Goal: Task Accomplishment & Management: Complete application form

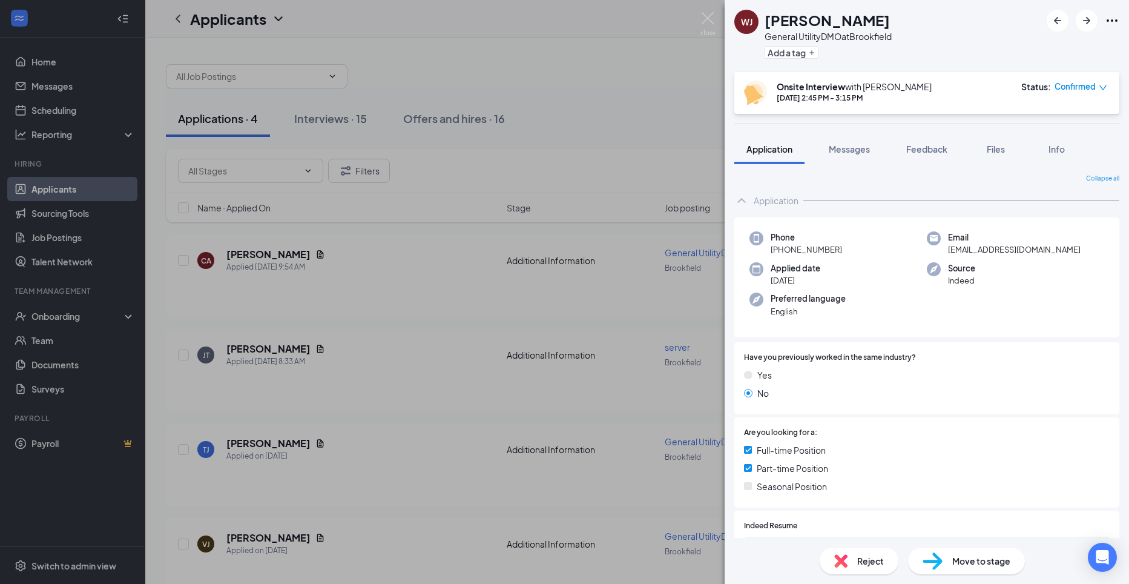
click at [406, 263] on div "[PERSON_NAME] General UtilityDMO at Brookfield Add a tag Onsite Interview with …" at bounding box center [564, 292] width 1129 height 584
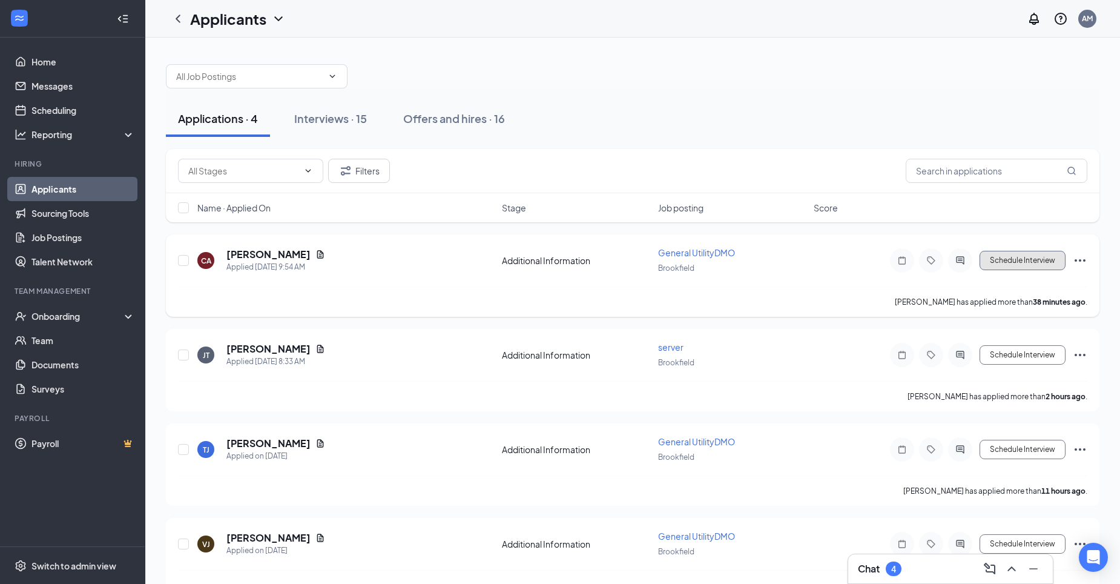
click at [1013, 263] on button "Schedule Interview" at bounding box center [1022, 260] width 86 height 19
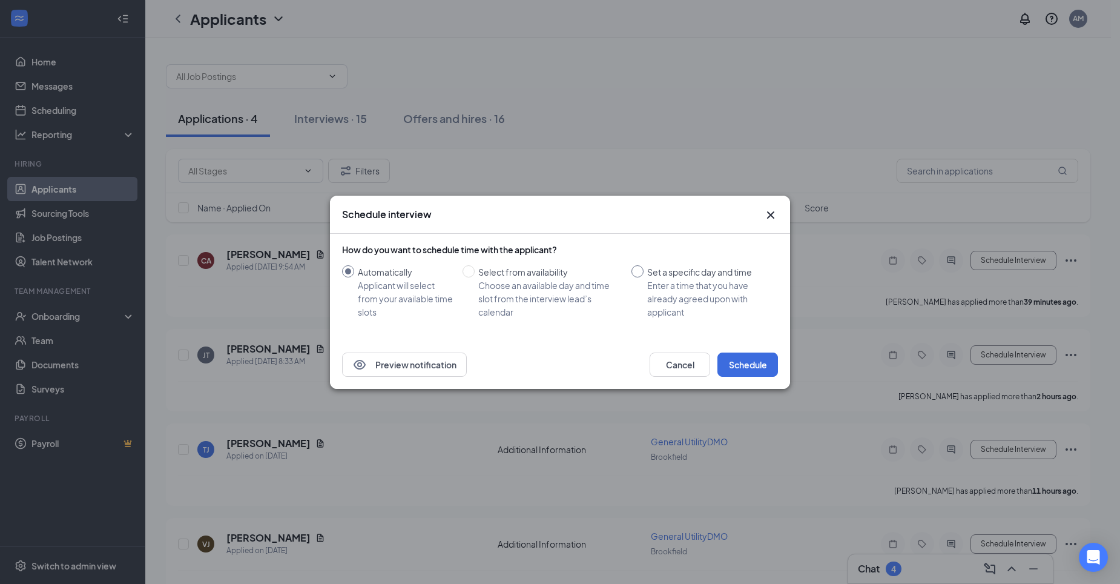
click at [639, 269] on input "Set a specific day and time Enter a time that you have already agreed upon with…" at bounding box center [637, 271] width 12 height 12
radio input "true"
radio input "false"
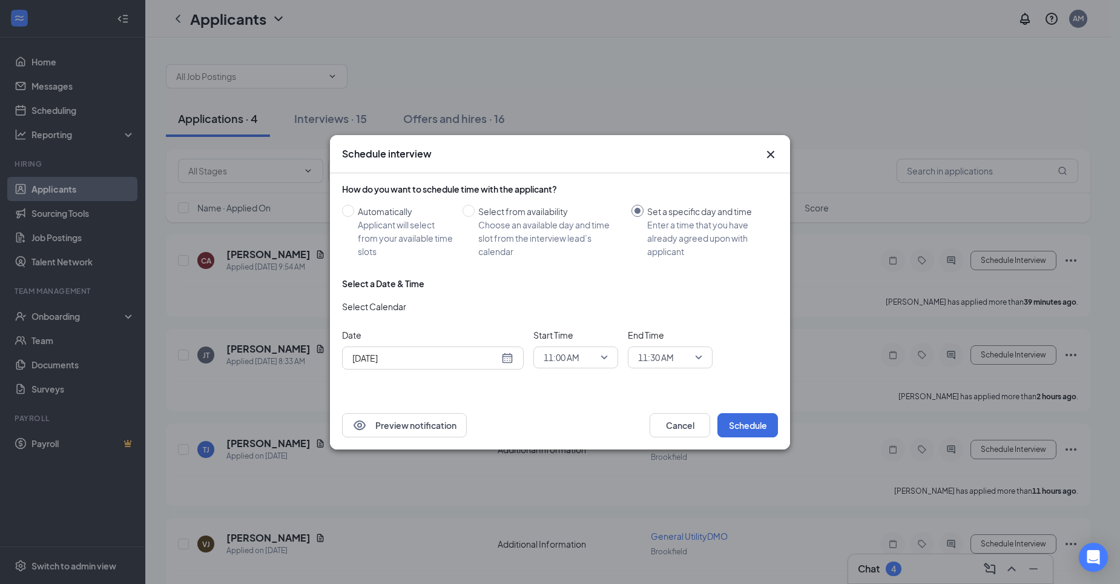
click at [508, 358] on div "[DATE]" at bounding box center [432, 357] width 161 height 13
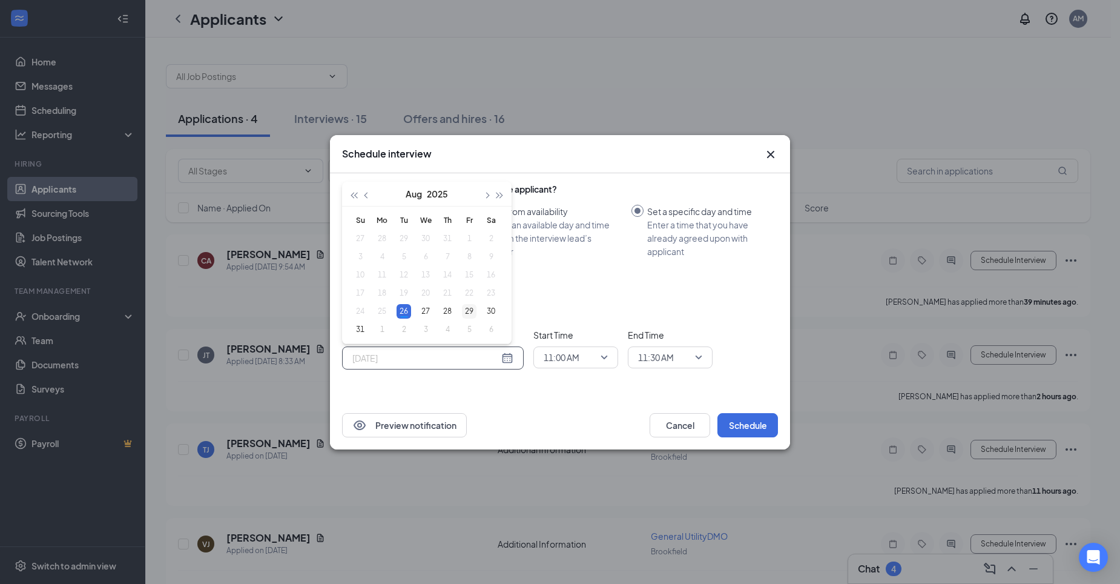
type input "[DATE]"
click at [474, 310] on div "29" at bounding box center [469, 311] width 15 height 15
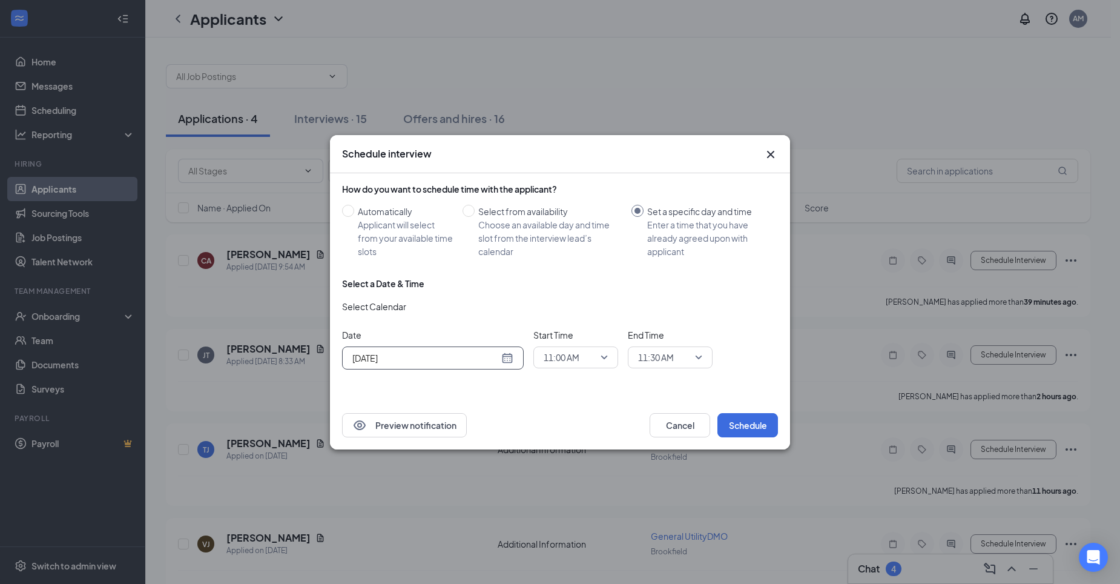
click at [604, 355] on span "11:00 AM" at bounding box center [576, 357] width 64 height 18
click at [606, 356] on span "11:00 AM" at bounding box center [576, 357] width 64 height 18
click at [570, 320] on span "02:00 PM" at bounding box center [561, 320] width 36 height 13
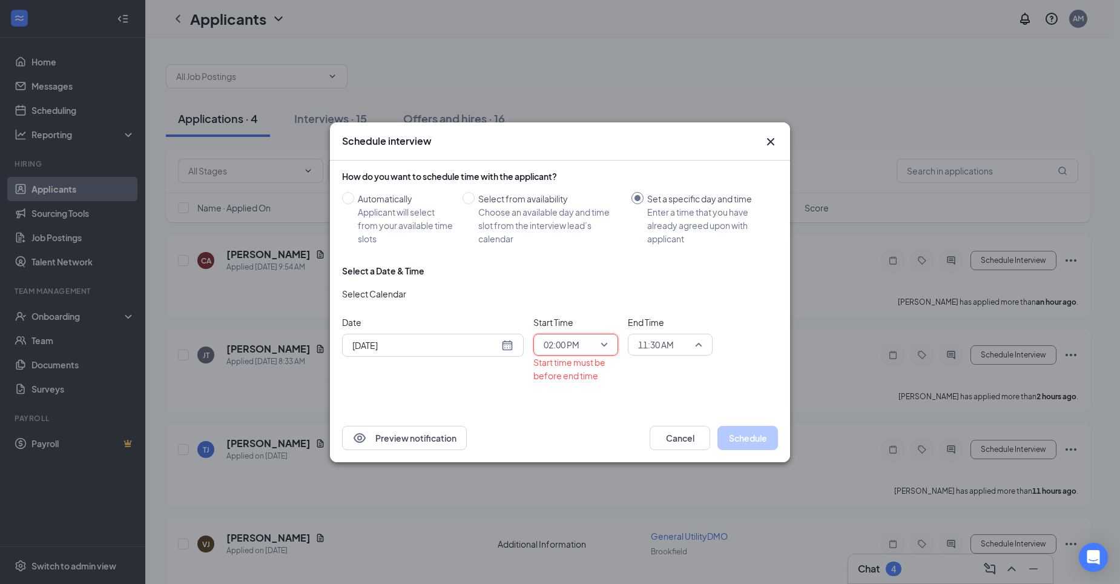
click at [700, 344] on span "11:30 AM" at bounding box center [670, 344] width 64 height 18
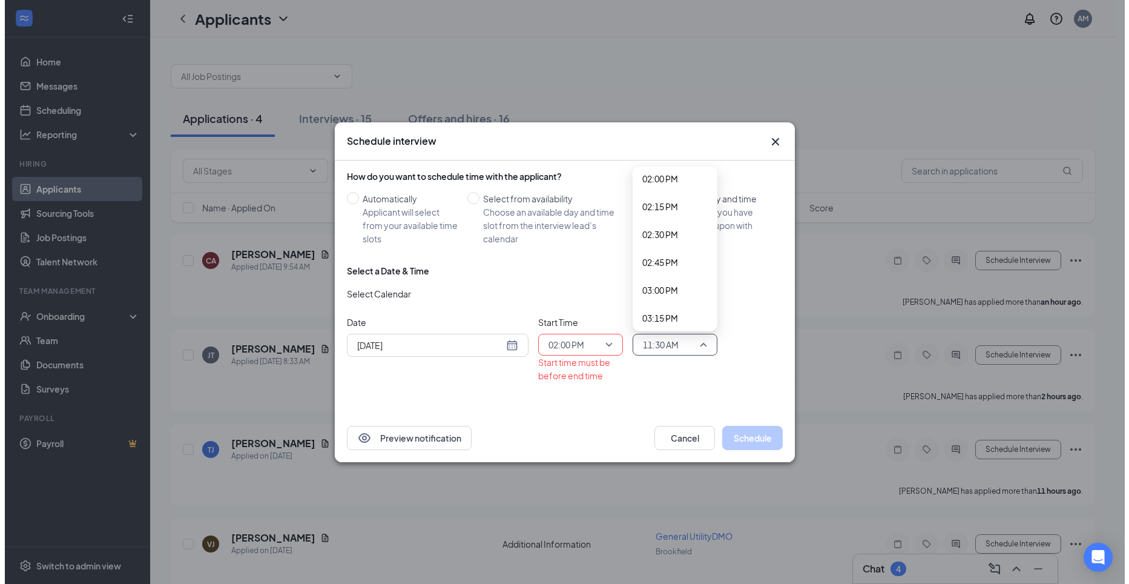
scroll to position [1551, 0]
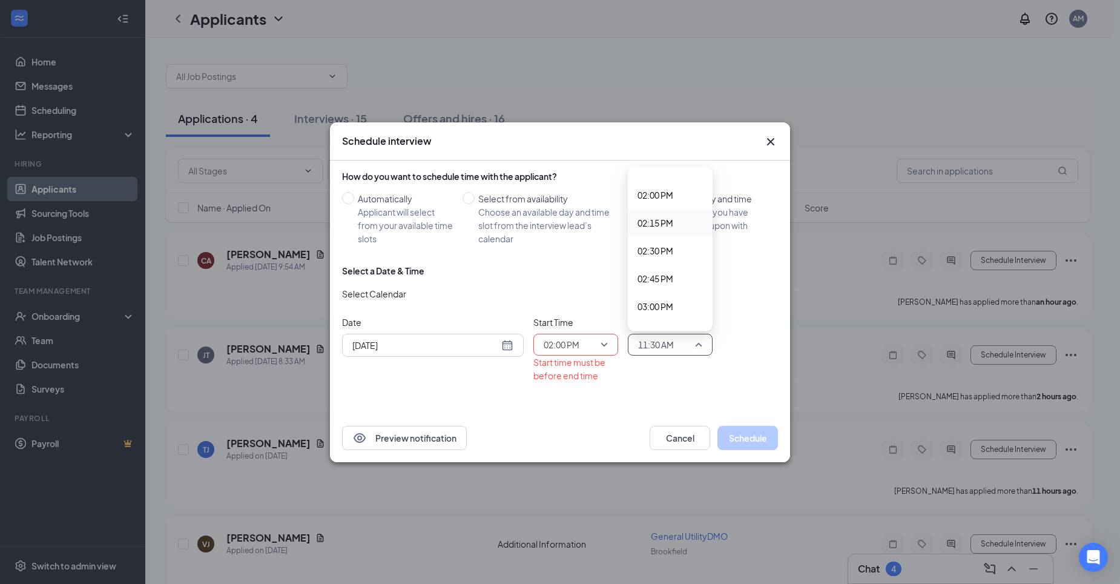
click at [665, 223] on span "02:15 PM" at bounding box center [655, 222] width 36 height 13
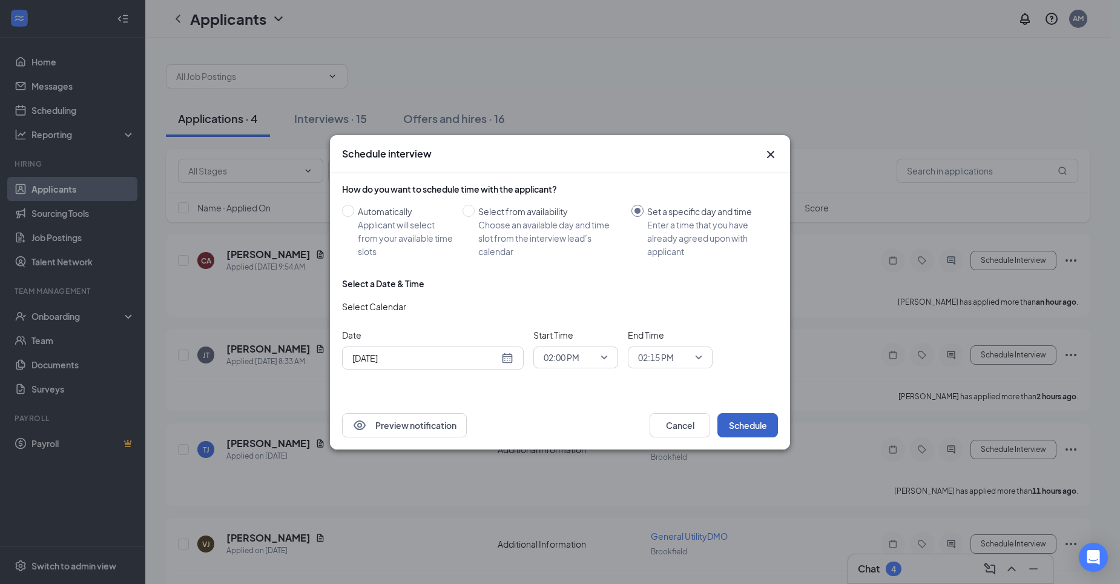
click at [757, 429] on button "Schedule" at bounding box center [747, 425] width 61 height 24
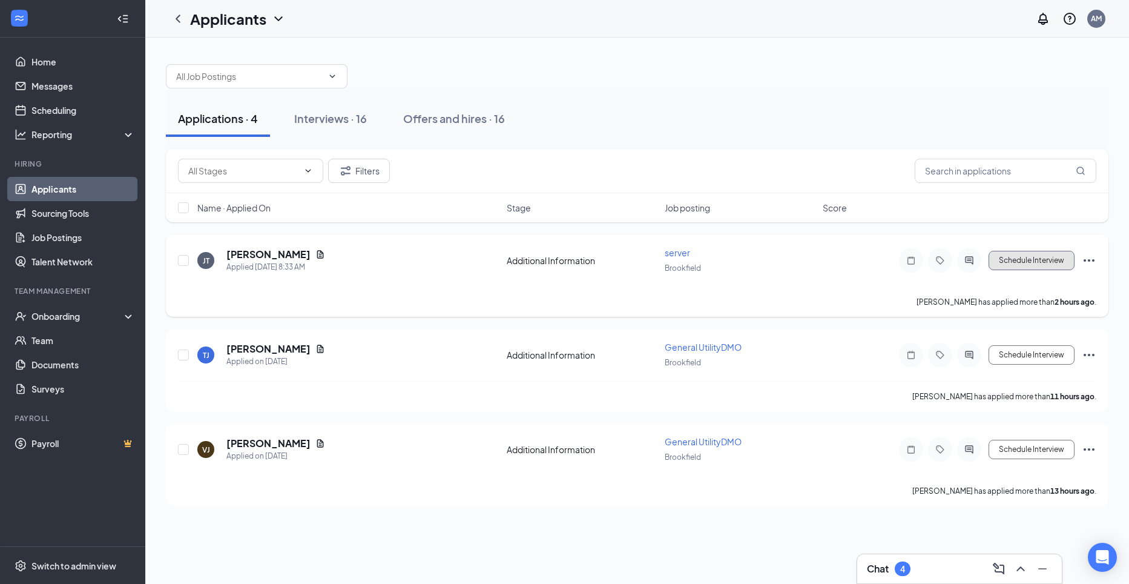
click at [1043, 264] on button "Schedule Interview" at bounding box center [1031, 260] width 86 height 19
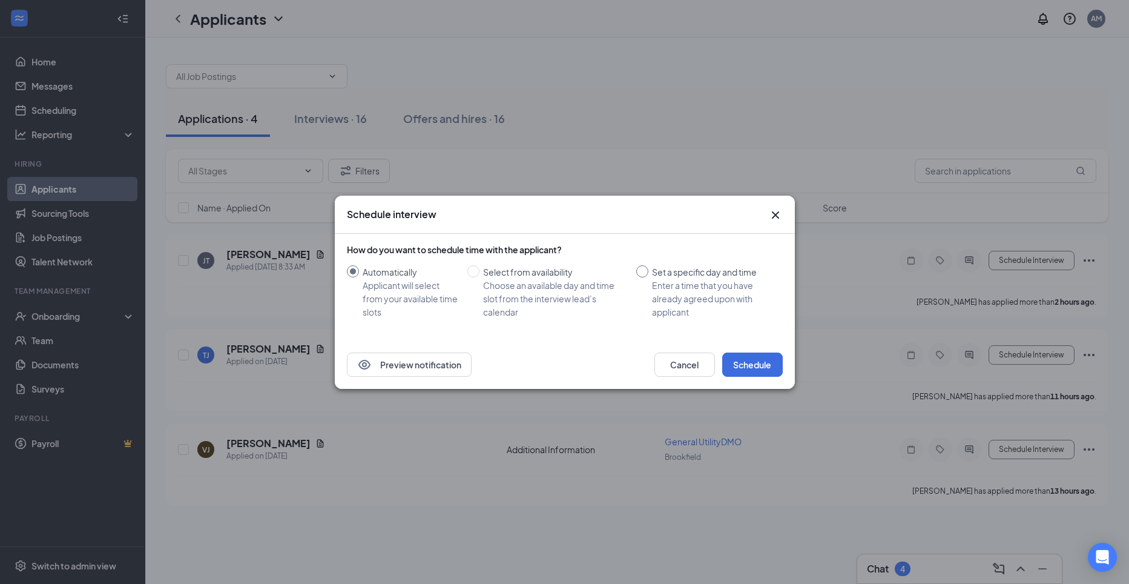
click at [646, 273] on input "Set a specific day and time Enter a time that you have already agreed upon with…" at bounding box center [642, 271] width 12 height 12
radio input "true"
radio input "false"
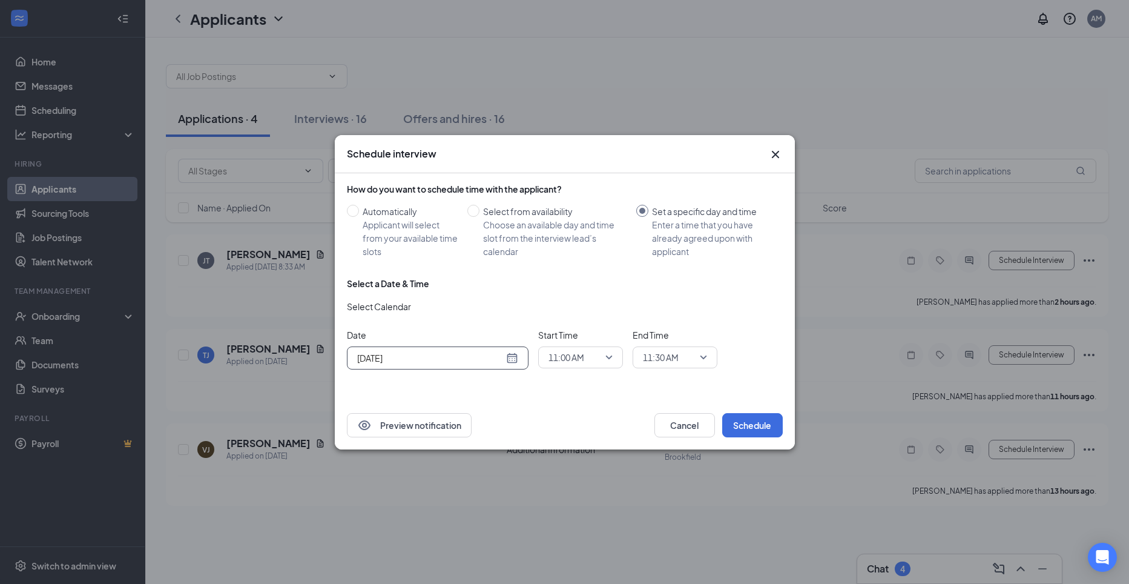
click at [515, 358] on div "[DATE]" at bounding box center [437, 357] width 161 height 13
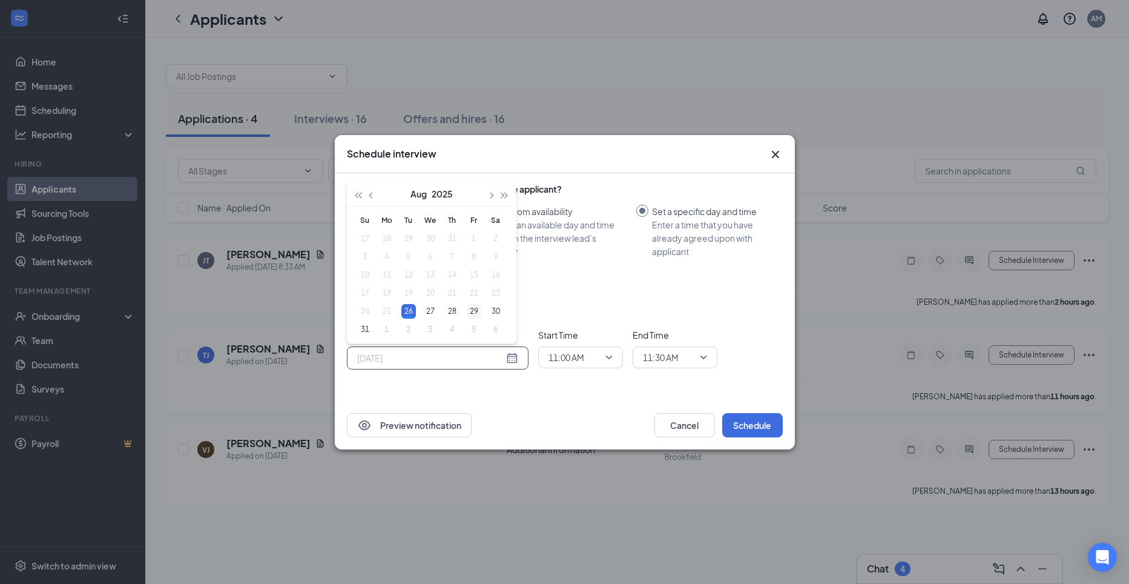
type input "[DATE]"
click at [475, 311] on div "29" at bounding box center [474, 311] width 15 height 15
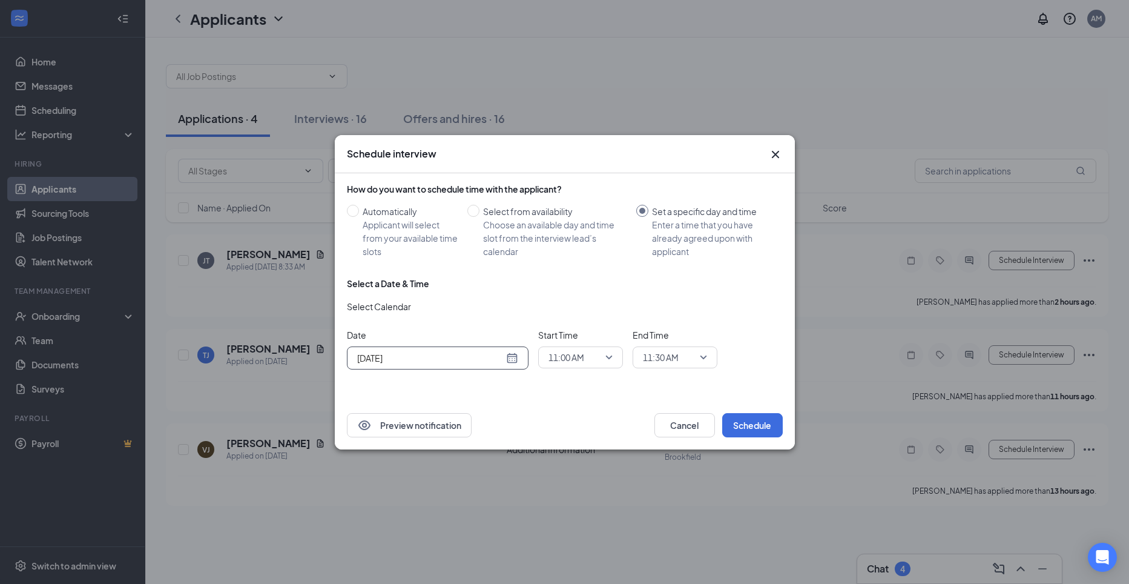
click at [608, 354] on span "11:00 AM" at bounding box center [580, 357] width 64 height 18
click at [588, 336] on span "02:30 PM" at bounding box center [580, 335] width 65 height 13
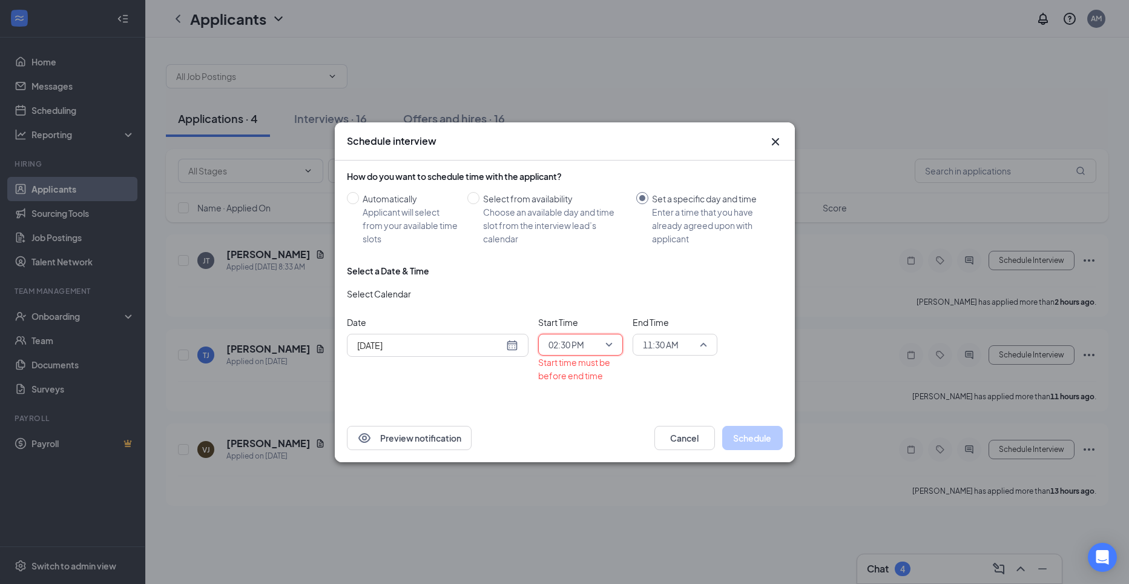
click at [702, 345] on span "11:30 AM" at bounding box center [675, 344] width 64 height 18
click at [702, 342] on span "11:30 AM" at bounding box center [675, 344] width 64 height 18
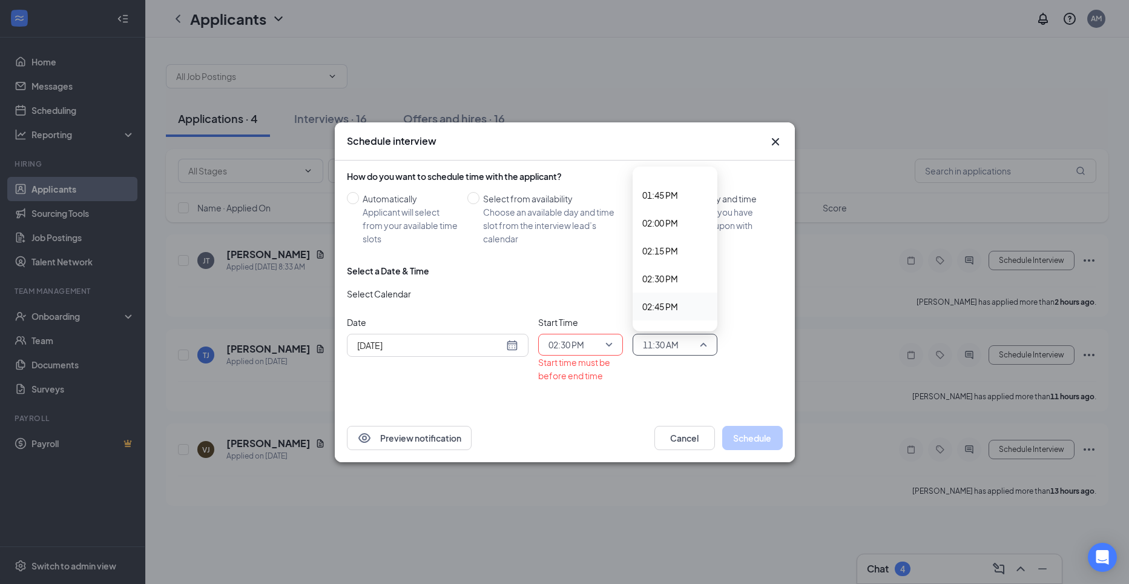
click at [669, 308] on span "02:45 PM" at bounding box center [660, 306] width 36 height 13
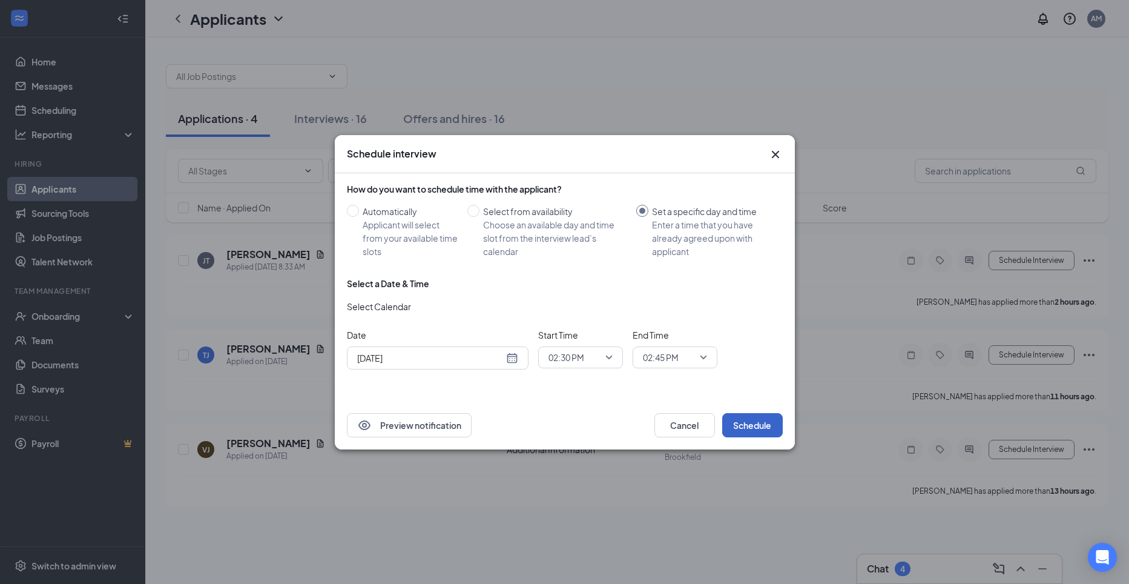
click at [748, 430] on button "Schedule" at bounding box center [752, 425] width 61 height 24
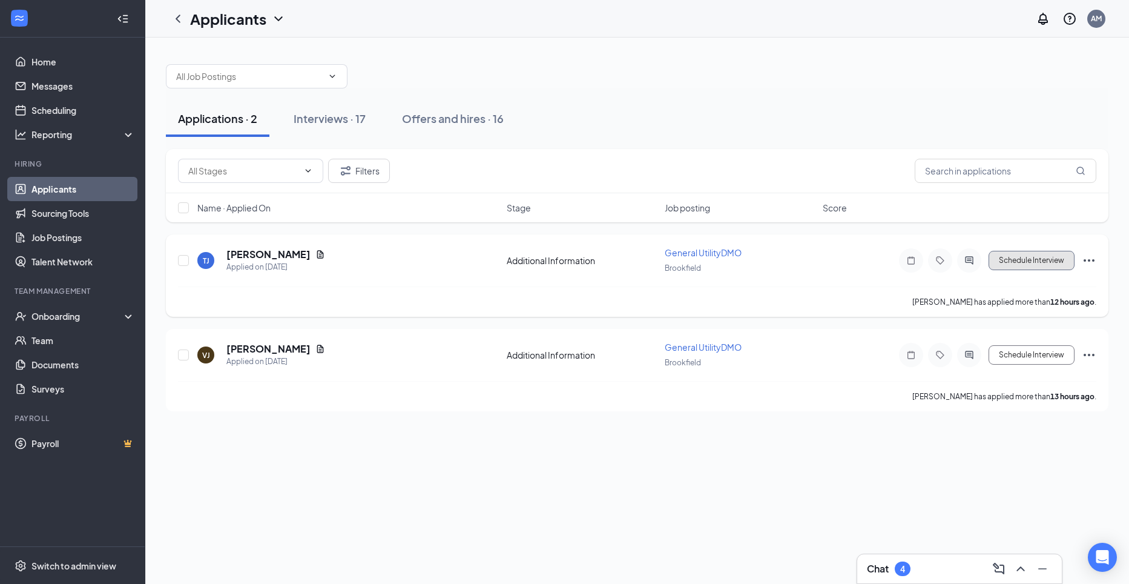
click at [1019, 263] on button "Schedule Interview" at bounding box center [1031, 260] width 86 height 19
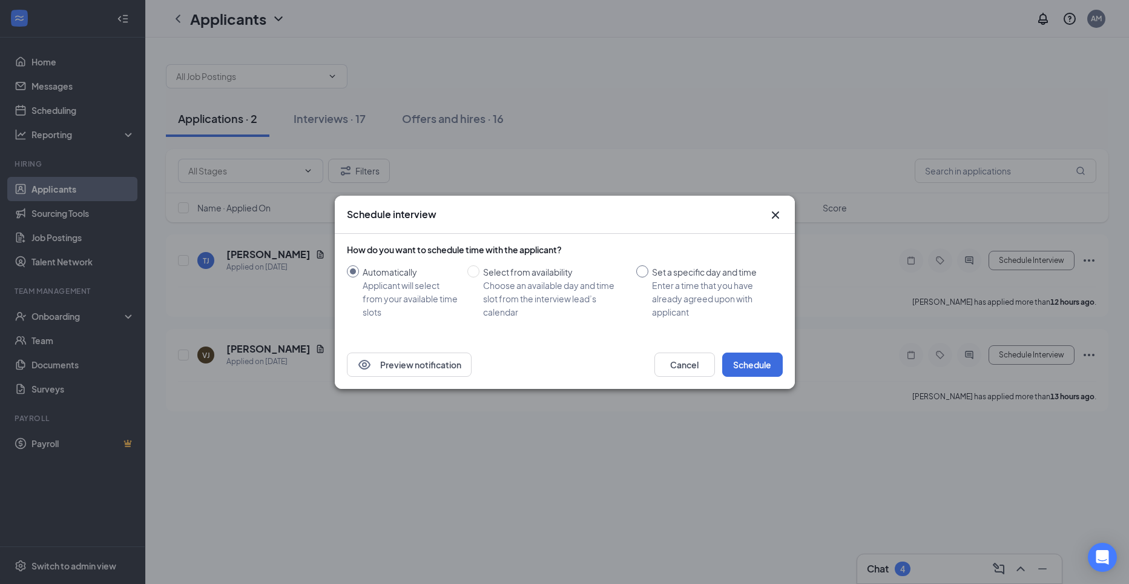
click at [642, 270] on input "Set a specific day and time Enter a time that you have already agreed upon with…" at bounding box center [642, 271] width 12 height 12
radio input "true"
radio input "false"
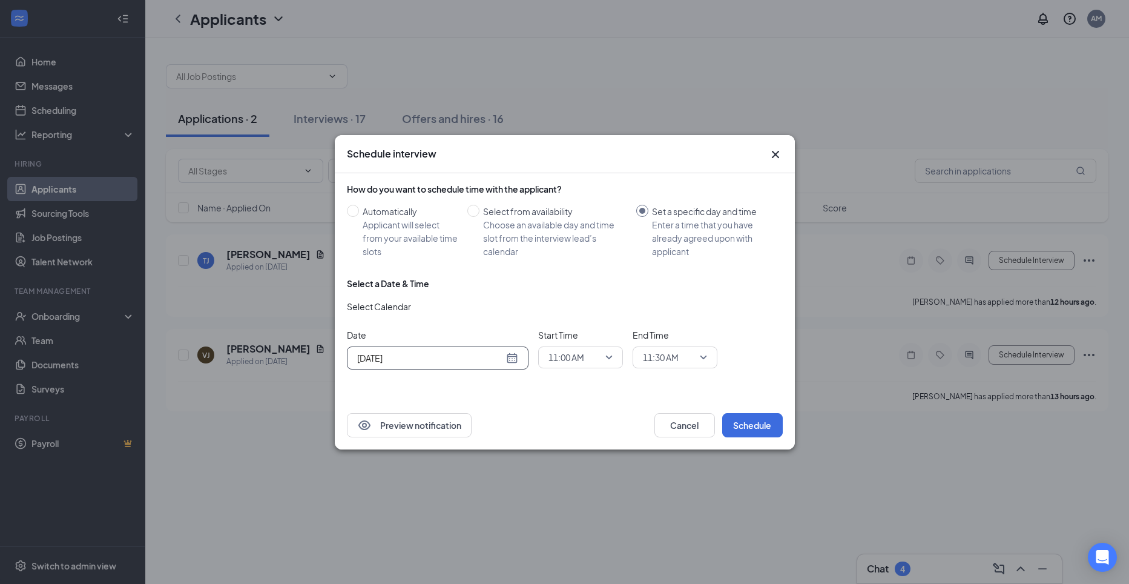
click at [510, 361] on div "[DATE]" at bounding box center [437, 357] width 161 height 13
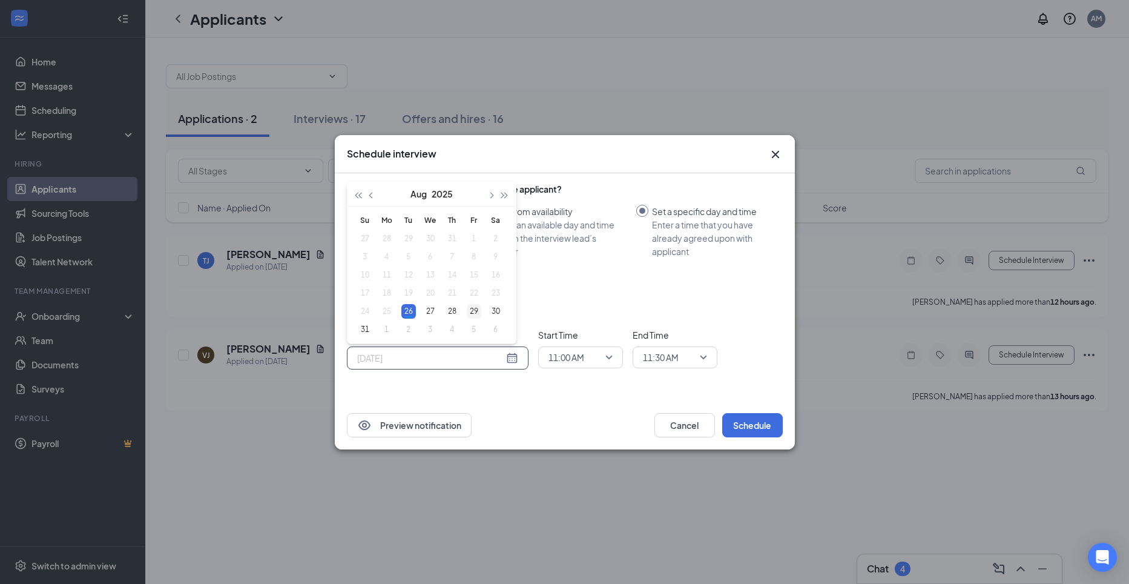
type input "[DATE]"
click at [476, 310] on div "29" at bounding box center [474, 311] width 15 height 15
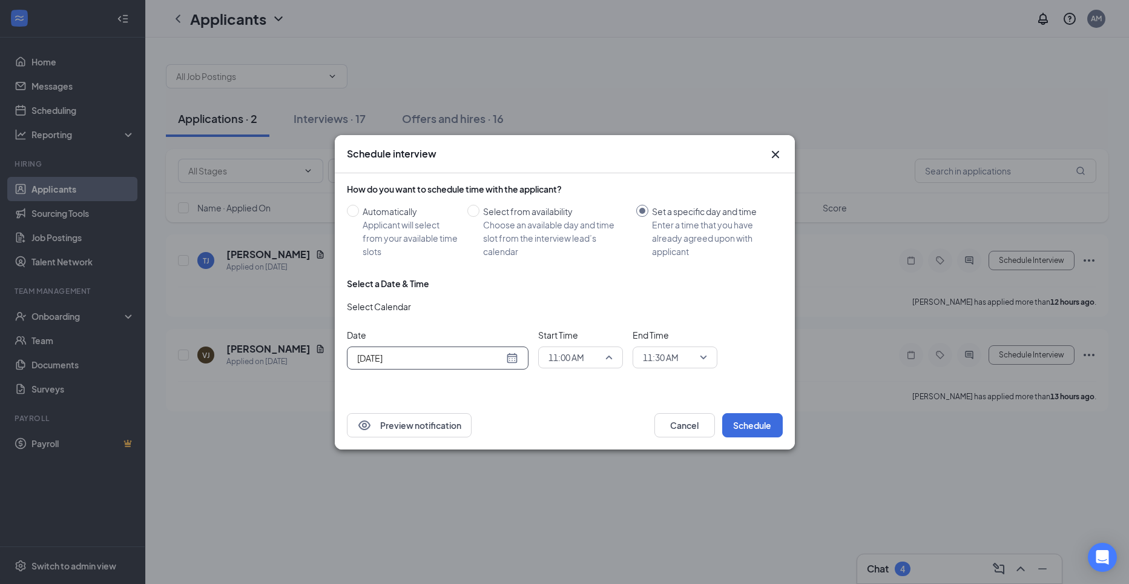
click at [605, 353] on span "11:00 AM" at bounding box center [580, 357] width 64 height 18
click at [565, 228] on span "03:15 PM" at bounding box center [566, 232] width 36 height 13
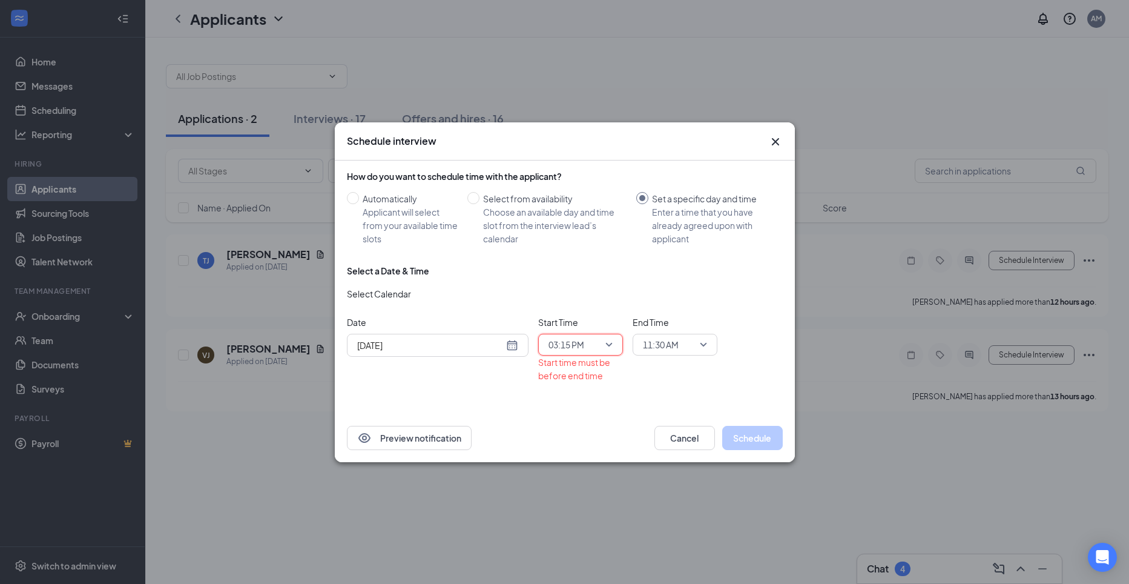
click at [703, 346] on span "11:30 AM" at bounding box center [675, 344] width 64 height 18
click at [671, 304] on span "03:30 PM" at bounding box center [660, 305] width 36 height 13
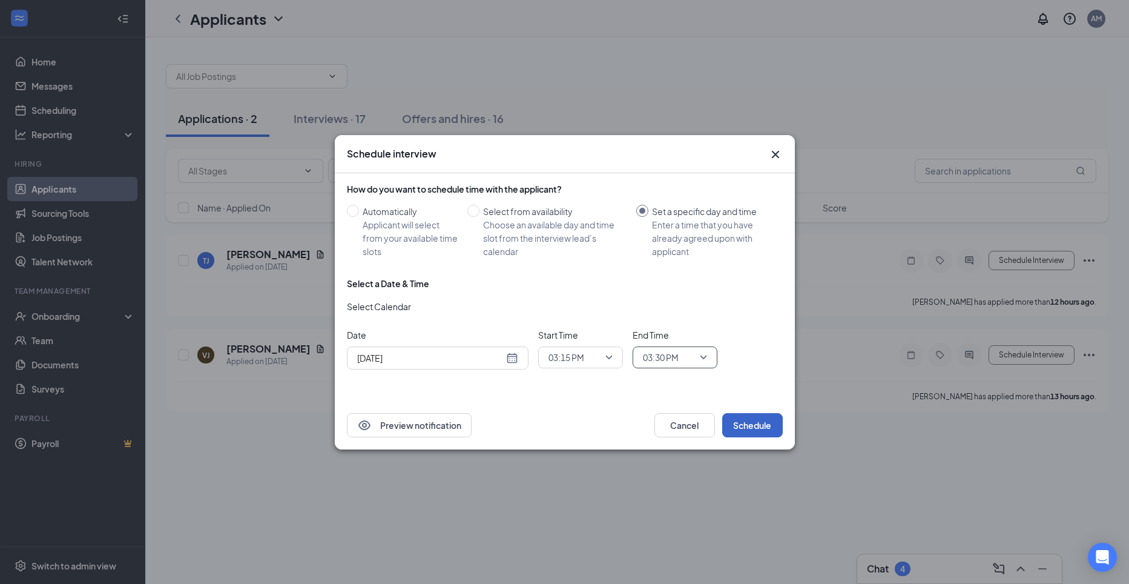
click at [767, 419] on button "Schedule" at bounding box center [752, 425] width 61 height 24
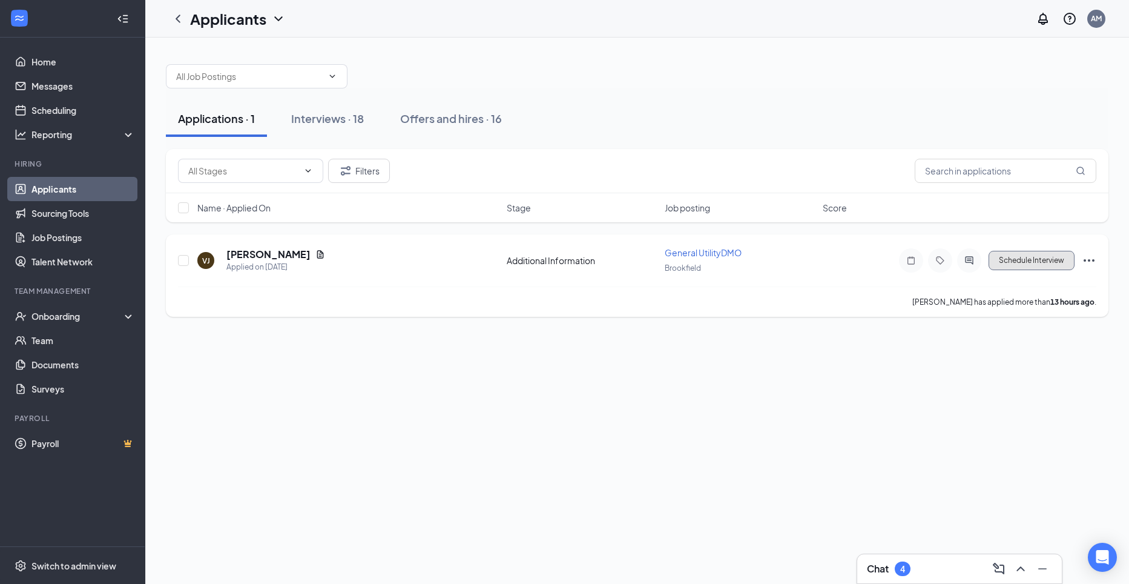
click at [1044, 263] on button "Schedule Interview" at bounding box center [1031, 260] width 86 height 19
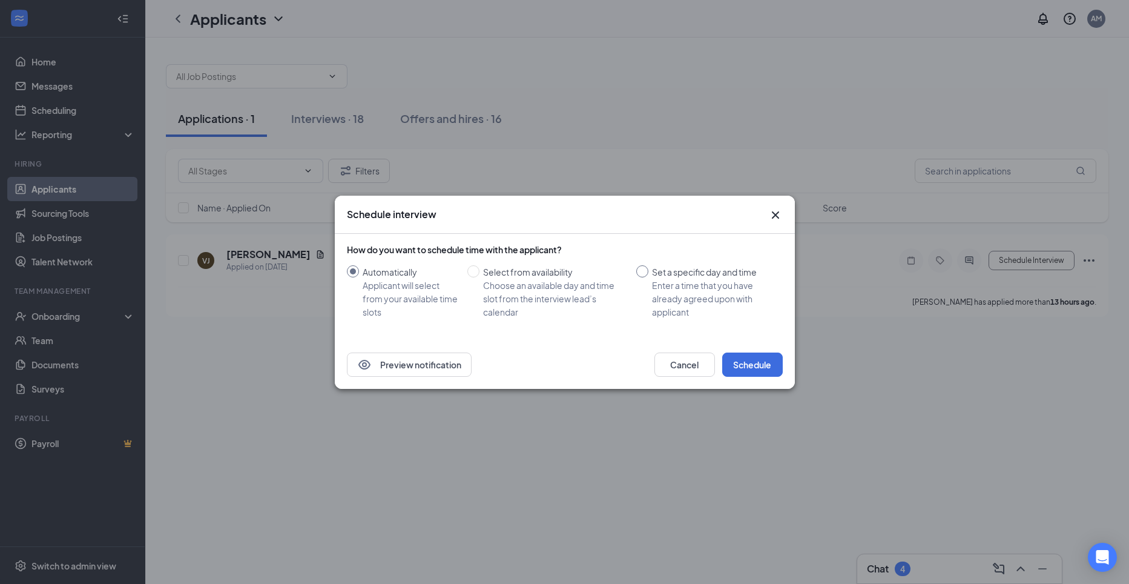
click at [639, 271] on input "Set a specific day and time Enter a time that you have already agreed upon with…" at bounding box center [642, 271] width 12 height 12
radio input "true"
radio input "false"
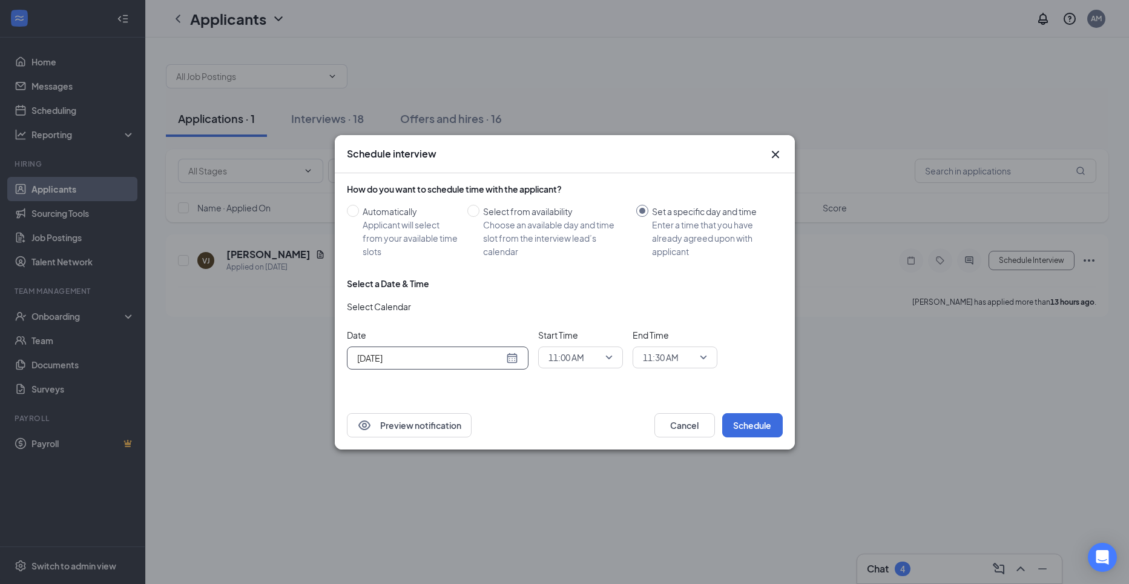
click at [515, 358] on div "[DATE]" at bounding box center [437, 357] width 161 height 13
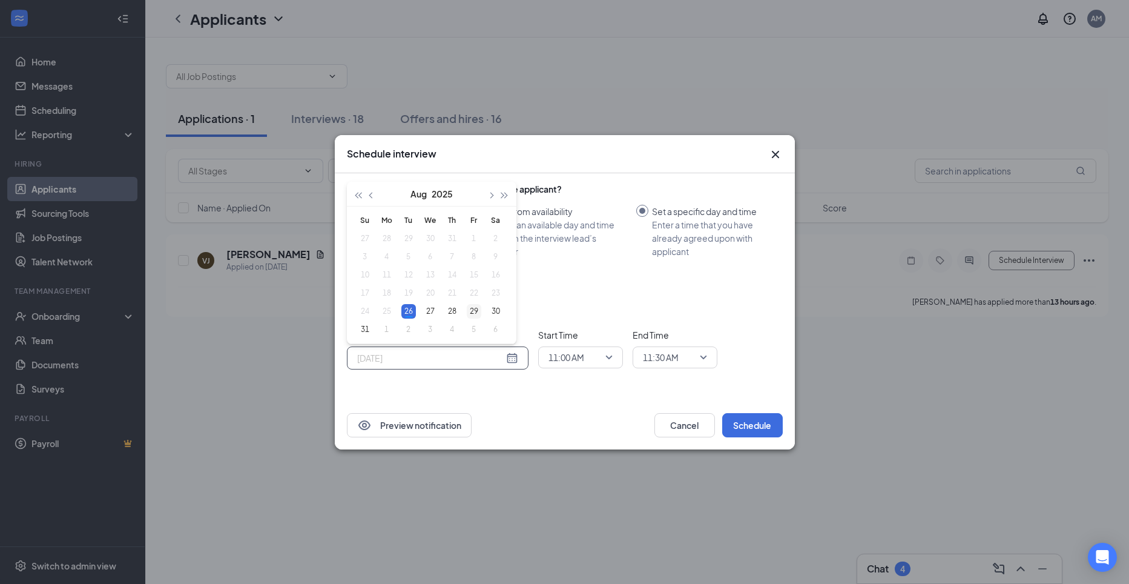
type input "[DATE]"
click at [475, 314] on div "29" at bounding box center [474, 311] width 15 height 15
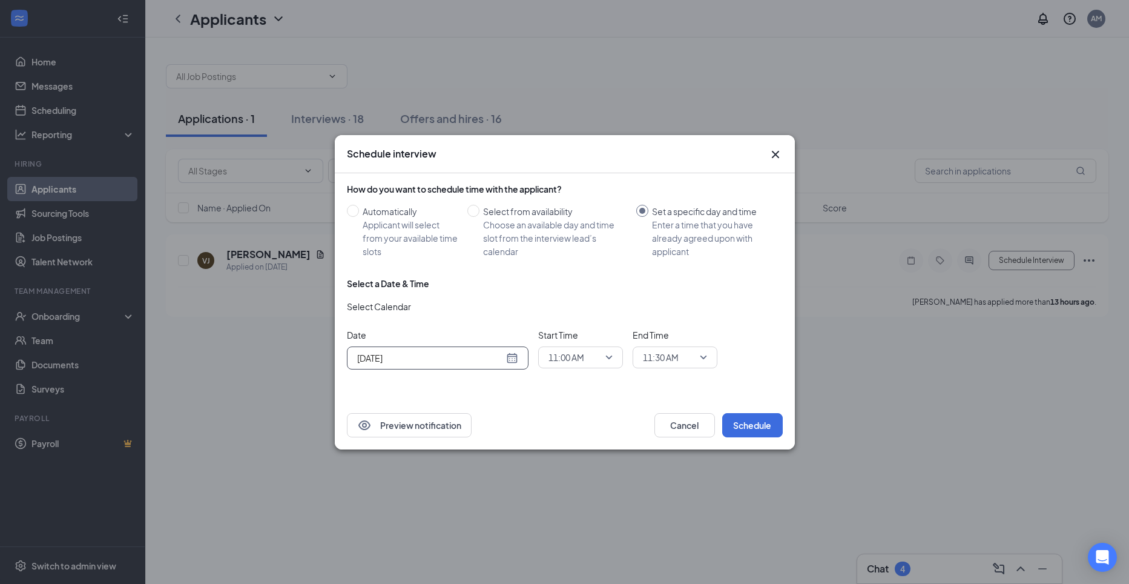
click at [609, 356] on span "11:00 AM" at bounding box center [580, 357] width 64 height 18
click at [569, 275] on span "03:30 PM" at bounding box center [566, 276] width 36 height 13
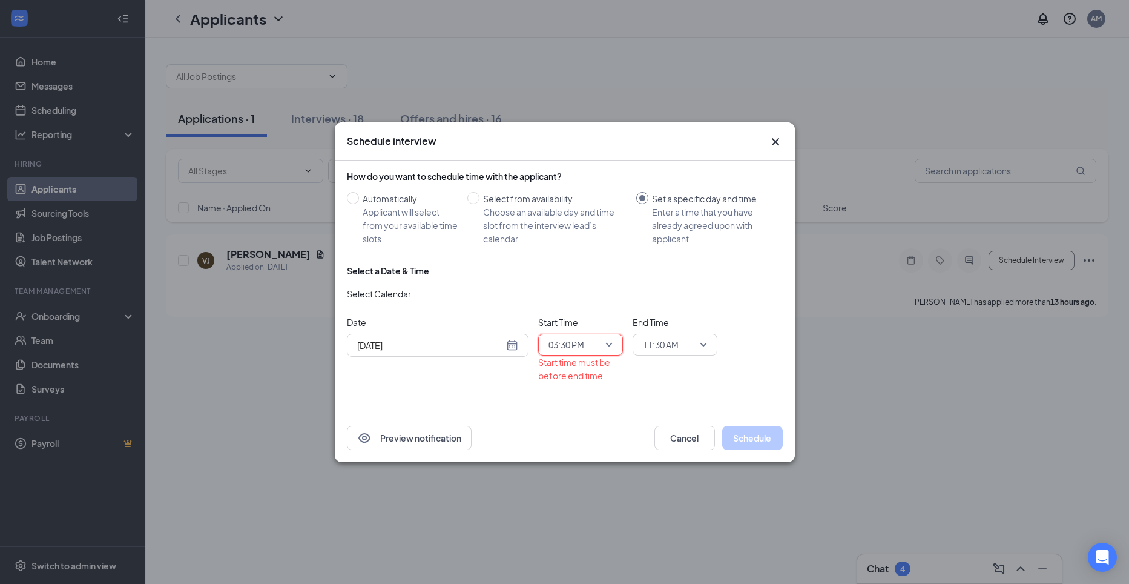
click at [702, 344] on span "11:30 AM" at bounding box center [675, 344] width 64 height 18
click at [668, 242] on span "03:45 PM" at bounding box center [660, 244] width 36 height 13
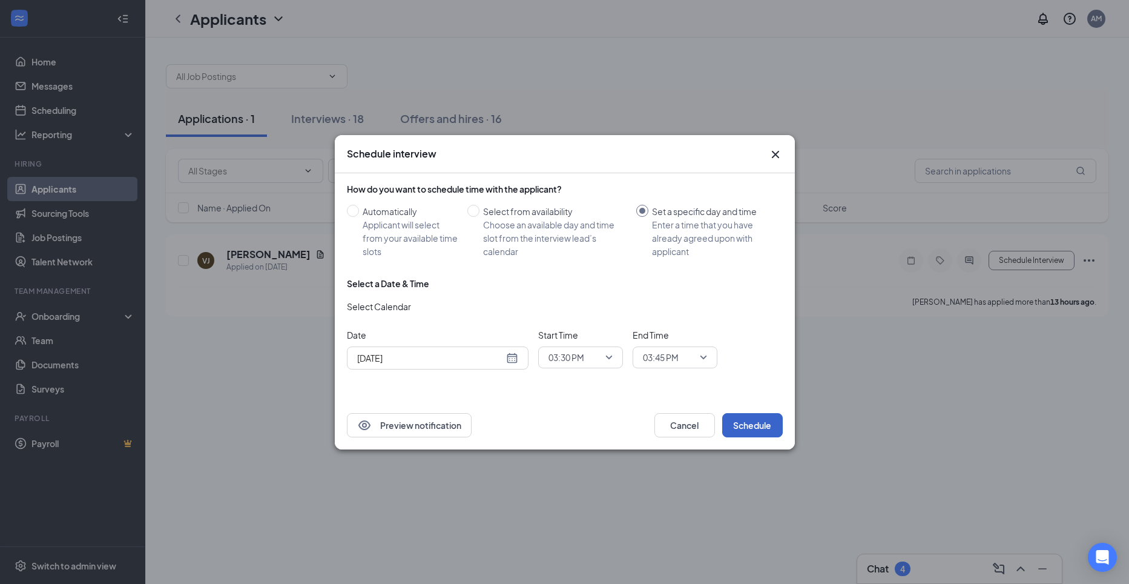
click at [752, 423] on button "Schedule" at bounding box center [752, 425] width 61 height 24
